Goal: Check status: Check status

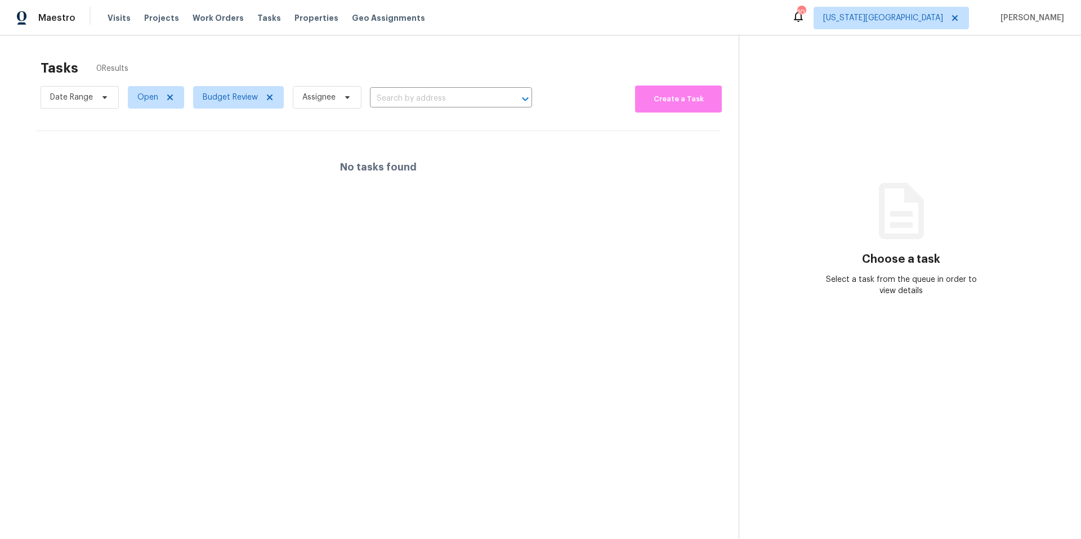
click at [119, 17] on span "Visits" at bounding box center [119, 17] width 23 height 11
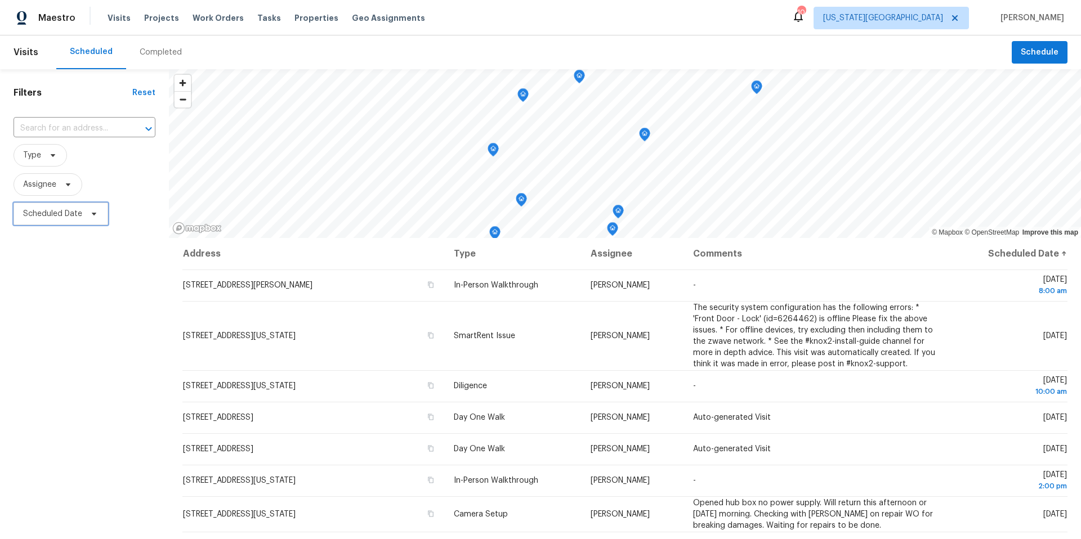
click at [89, 219] on span "Scheduled Date" at bounding box center [61, 214] width 95 height 23
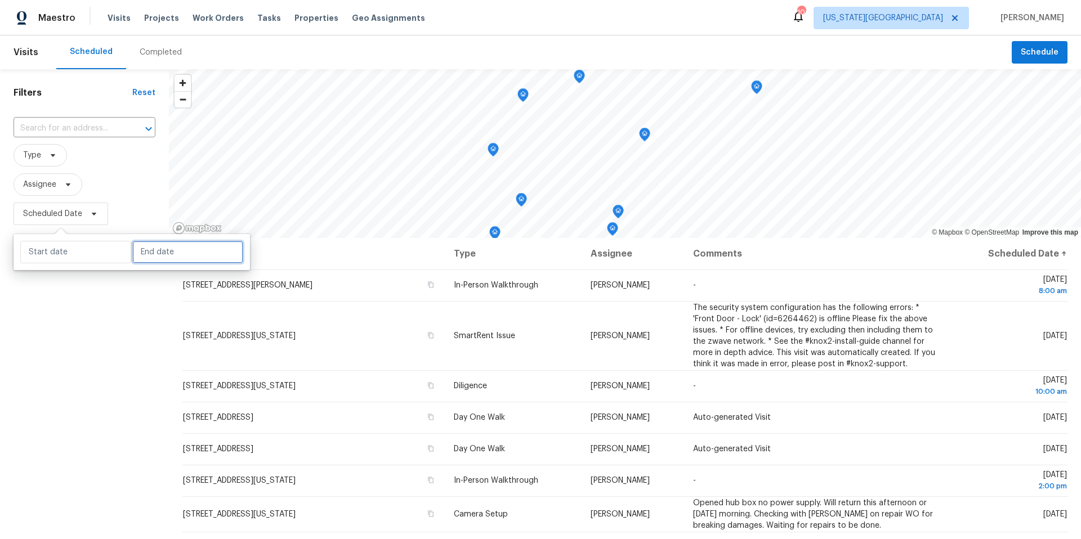
click at [144, 255] on input "text" at bounding box center [187, 252] width 111 height 23
select select "7"
select select "2025"
select select "8"
select select "2025"
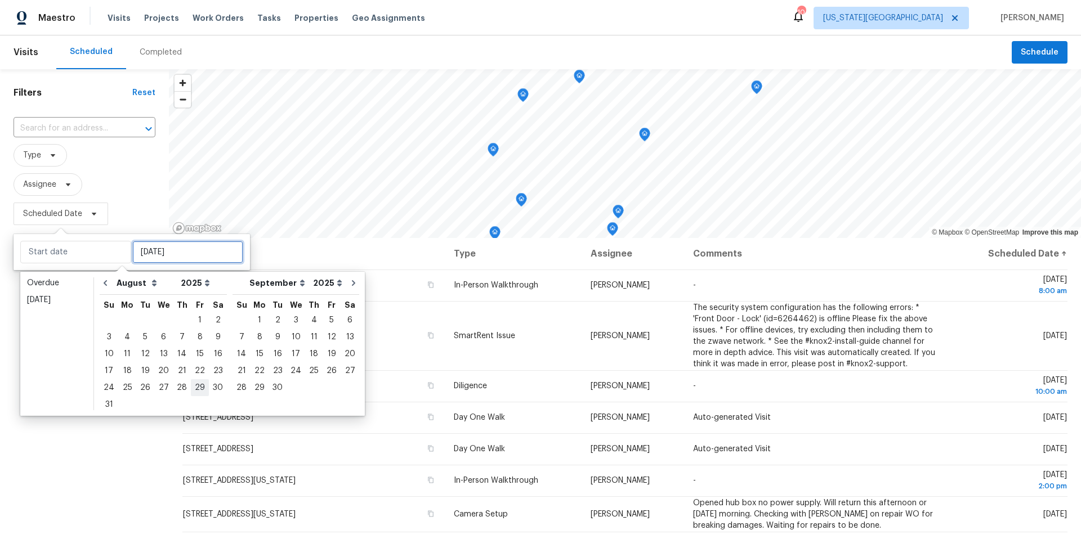
type input "[DATE]"
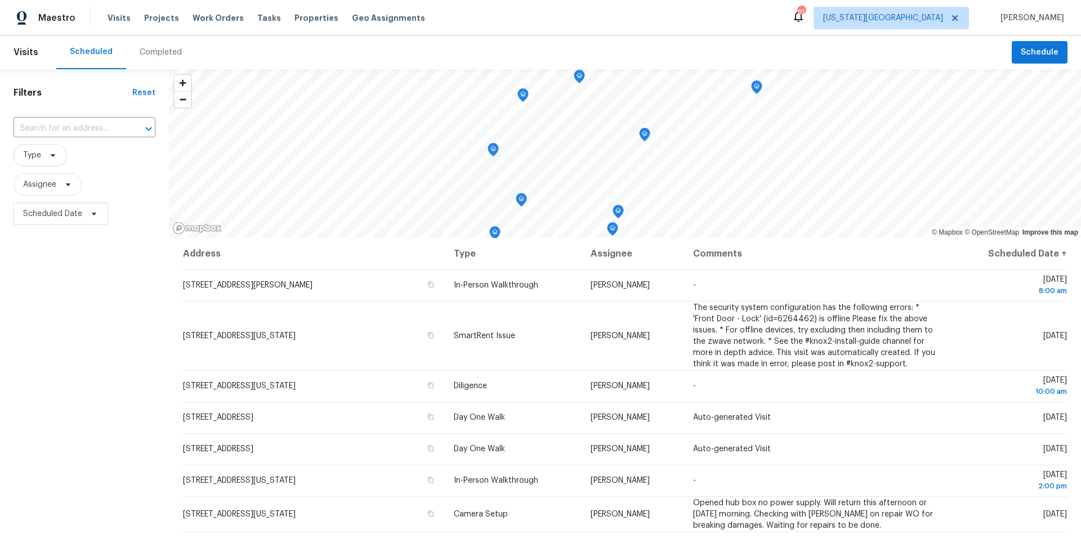
click at [129, 440] on div "Filters Reset ​ Type Assignee Scheduled Date" at bounding box center [84, 369] width 169 height 600
